Goal: Transaction & Acquisition: Purchase product/service

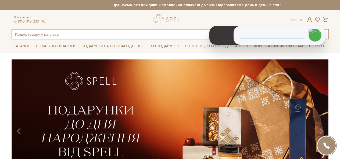
click at [125, 34] on input "text" at bounding box center [164, 35] width 304 height 10
paste input "Кружляння сердець - Колекція Для Неї"
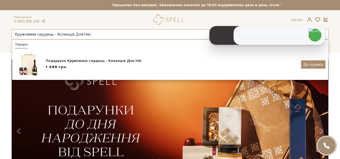
type input "Кружляння сердець - Колекція Для Неї"
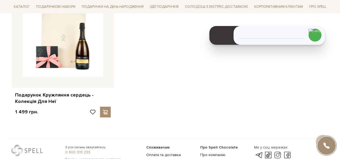
scroll to position [54, 0]
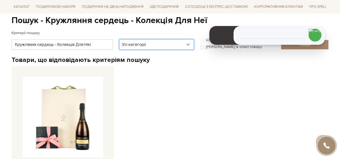
click at [150, 44] on select "Усі категорії акція Без категорії Бокси - для головної сторінки Вся продукція […" at bounding box center [156, 44] width 74 height 10
click at [150, 44] on select "Усі категорії акція Без категорії Бокси - для головної сторінки Вся продукція 1…" at bounding box center [156, 44] width 74 height 10
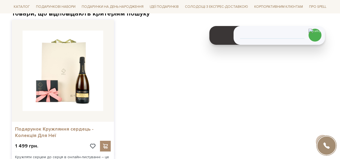
scroll to position [161, 0]
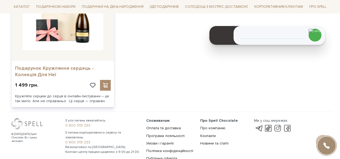
click at [61, 67] on link "Подарунок Кружляння сердець - Колекція Для Неї" at bounding box center [63, 71] width 96 height 13
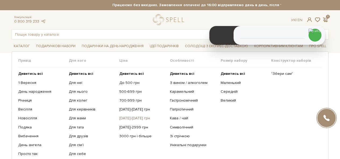
click at [132, 119] on link "[DATE]-[DATE] грн" at bounding box center [142, 118] width 46 height 5
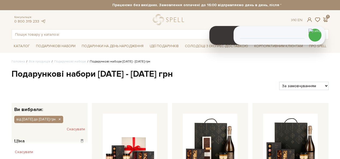
click at [291, 87] on select "За замовчуванням За Ціною (зростання) За Ціною (зменшення) Новинки За популярні…" at bounding box center [303, 86] width 49 height 8
select select "https://spellchocolate.com/our-productions/podarunkovi-box/1500-1999?sort=p.pri…"
click at [279, 82] on select "За замовчуванням За Ціною (зростання) За Ціною (зменшення) Новинки За популярні…" at bounding box center [303, 86] width 49 height 8
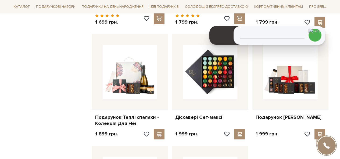
scroll to position [537, 0]
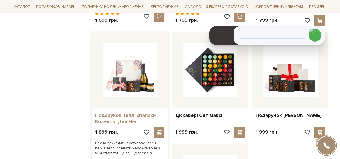
click at [113, 118] on link "Подарунок Теплі спалахи - Колекція Для Неї" at bounding box center [130, 119] width 70 height 13
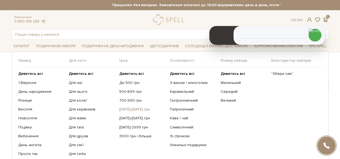
click at [130, 107] on link "[DATE]-[DATE] грн" at bounding box center [142, 109] width 46 height 5
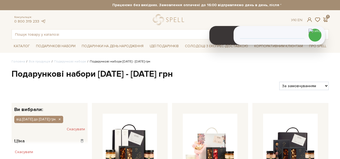
drag, startPoint x: 0, startPoint y: 0, endPoint x: 290, endPoint y: 84, distance: 301.7
click at [290, 84] on select "За замовчуванням За Ціною (зростання) За Ціною (зменшення) Новинки За популярні…" at bounding box center [303, 86] width 49 height 8
select select "[URL][DOMAIN_NAME]"
click at [279, 82] on select "За замовчуванням За Ціною (зростання) За Ціною (зменшення) Новинки За популярні…" at bounding box center [303, 86] width 49 height 8
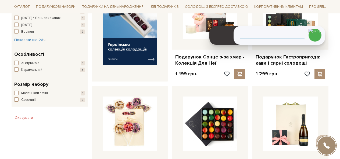
scroll to position [161, 0]
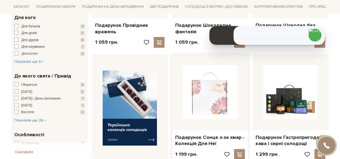
click at [212, 102] on img at bounding box center [210, 92] width 55 height 55
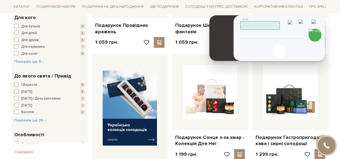
click at [278, 24] on span "Працюю" at bounding box center [278, 26] width 0 height 6
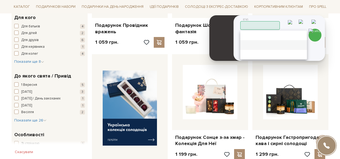
click at [302, 43] on span "Пауза" at bounding box center [302, 45] width 0 height 6
